Goal: Check status: Check status

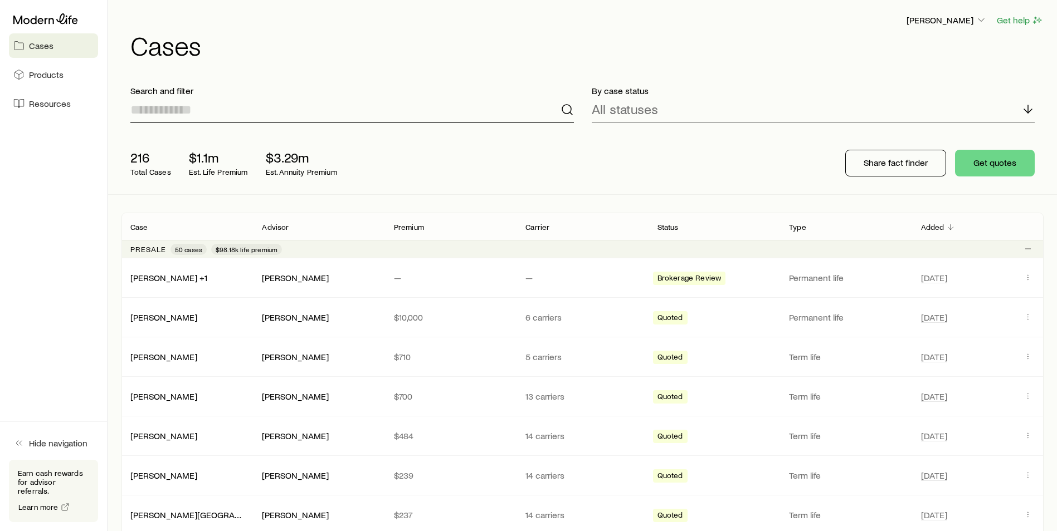
click at [316, 111] on input at bounding box center [351, 109] width 443 height 27
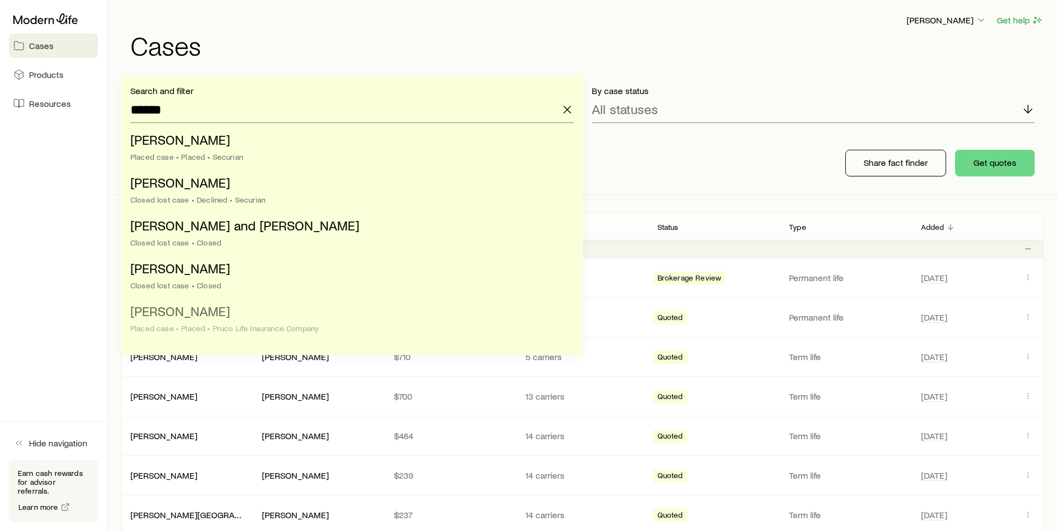
click at [224, 313] on li "[PERSON_NAME] Placed case • Placed • Pruco Life Insurance Company" at bounding box center [348, 320] width 437 height 43
type input "**********"
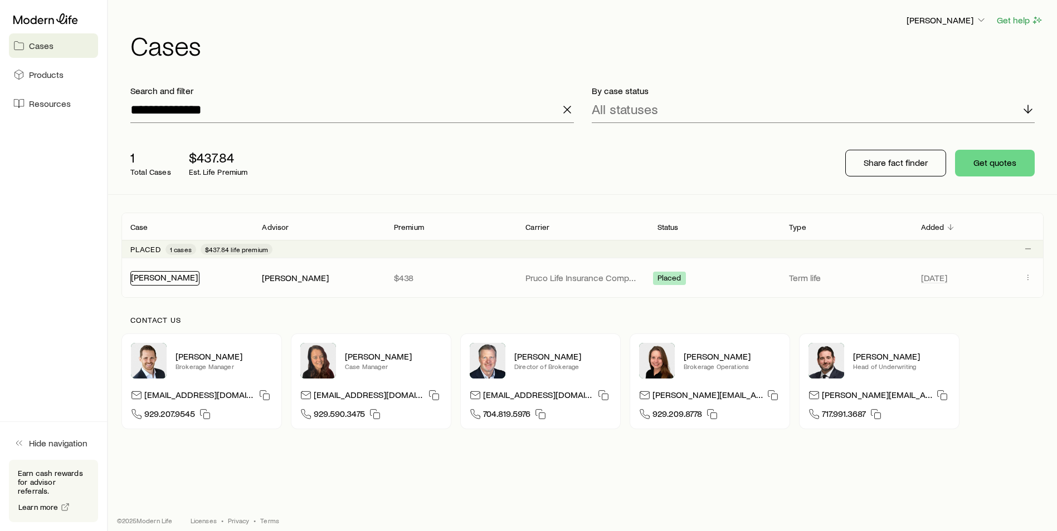
click at [178, 277] on link "[PERSON_NAME]" at bounding box center [164, 277] width 67 height 11
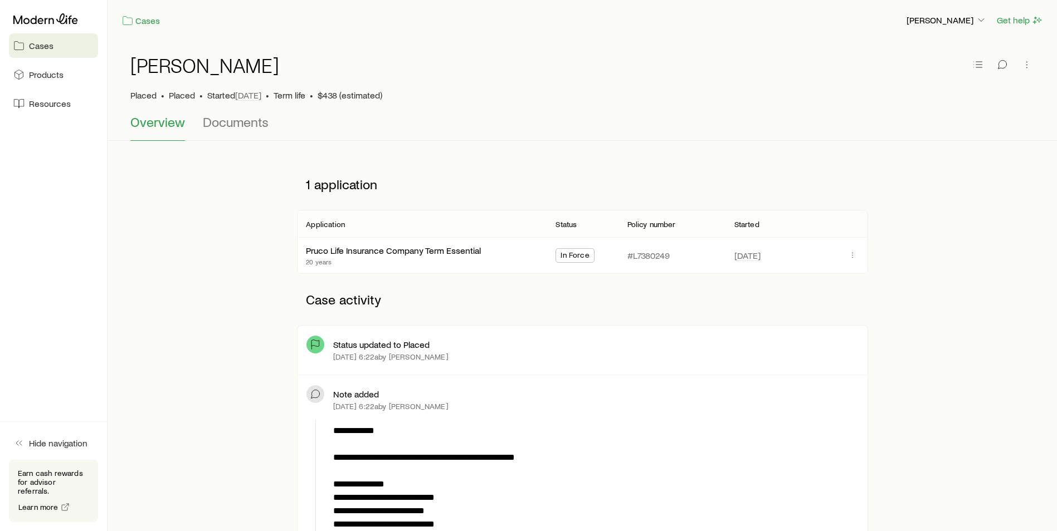
drag, startPoint x: 438, startPoint y: 108, endPoint x: 453, endPoint y: 167, distance: 60.9
click at [438, 108] on div "[PERSON_NAME] Placed • Placed • Started [DATE] • Term life • $438 (estimated)" at bounding box center [582, 78] width 904 height 74
click at [753, 129] on div "Overview Documents" at bounding box center [582, 127] width 904 height 27
